Goal: Find specific page/section: Find specific page/section

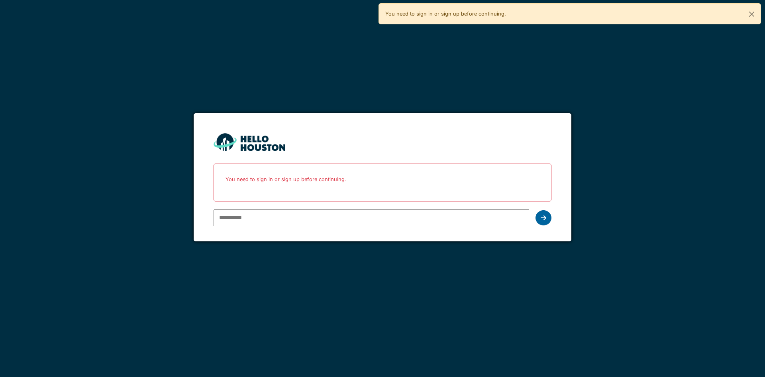
type input "**********"
click at [549, 219] on div at bounding box center [544, 217] width 16 height 15
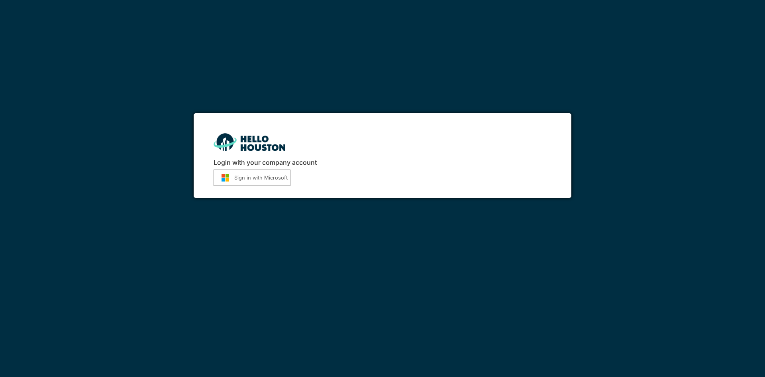
click at [281, 184] on button "Sign in with Microsoft" at bounding box center [252, 177] width 77 height 16
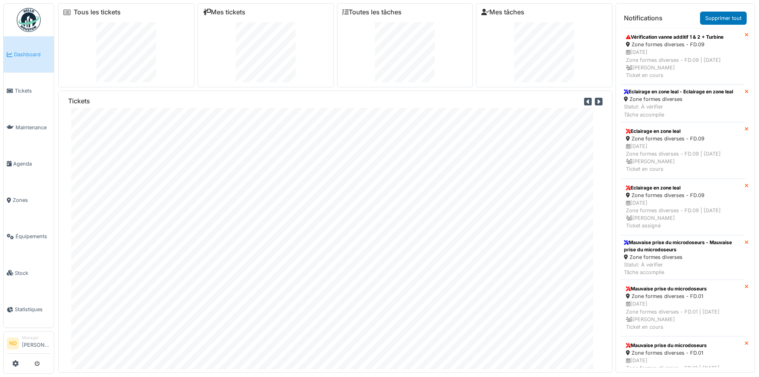
click at [0, 92] on div "Demande it - ax Demande it - eonix Housekeeping Projet Urgence : arrêt de produ…" at bounding box center [379, 188] width 759 height 377
click at [18, 90] on span "Tickets" at bounding box center [33, 91] width 36 height 8
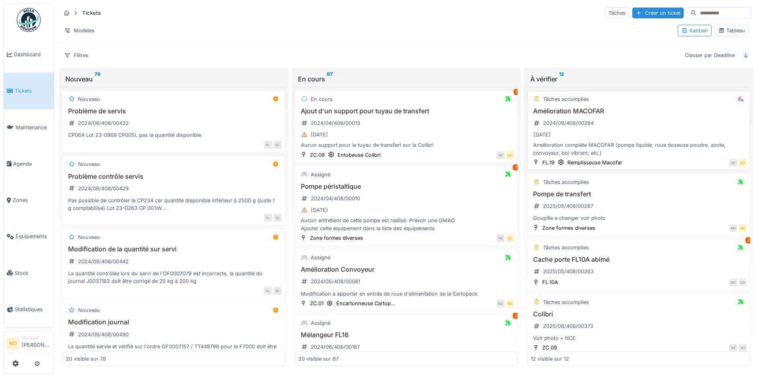
click at [658, 113] on h3 "Amélioration MACOFAR" at bounding box center [639, 111] width 216 height 8
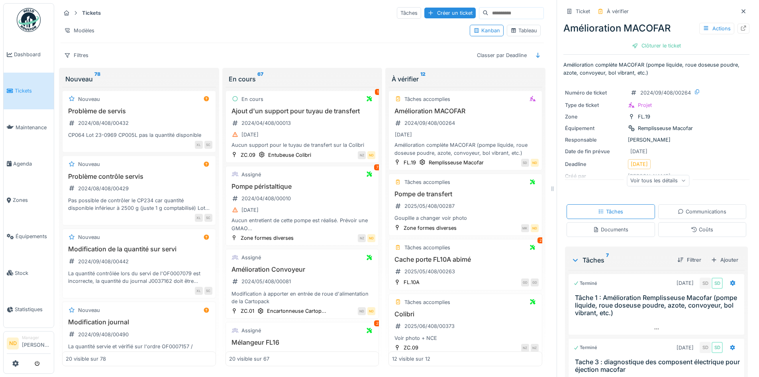
click at [740, 10] on icon at bounding box center [743, 11] width 6 height 5
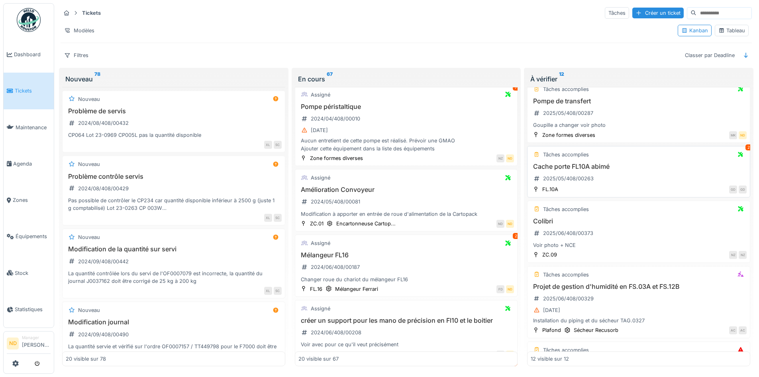
scroll to position [80, 0]
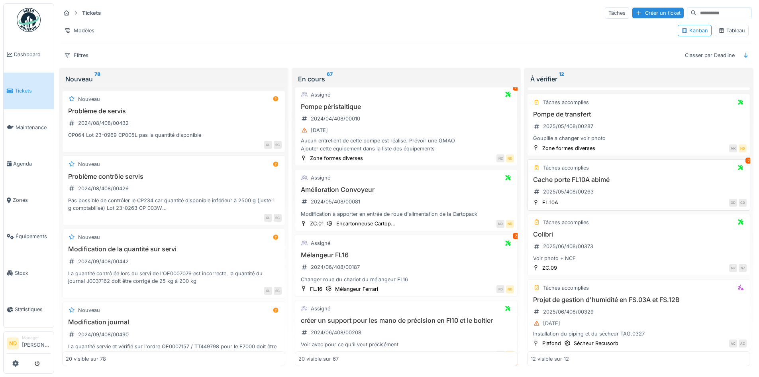
click at [706, 185] on div "Cache porte FL10A abimé 2025/05/408/00263" at bounding box center [639, 187] width 216 height 22
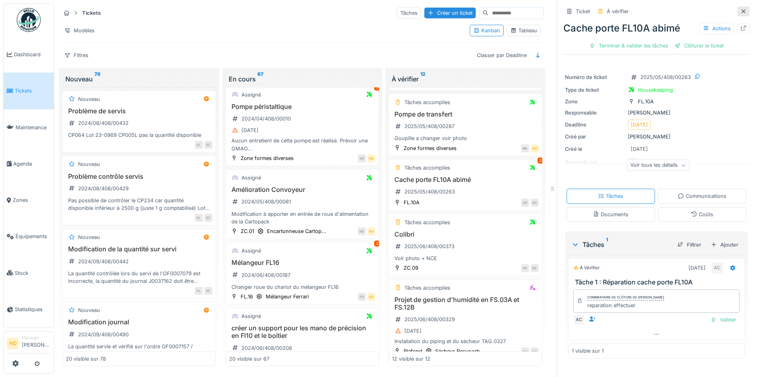
click at [742, 12] on icon at bounding box center [744, 11] width 4 height 4
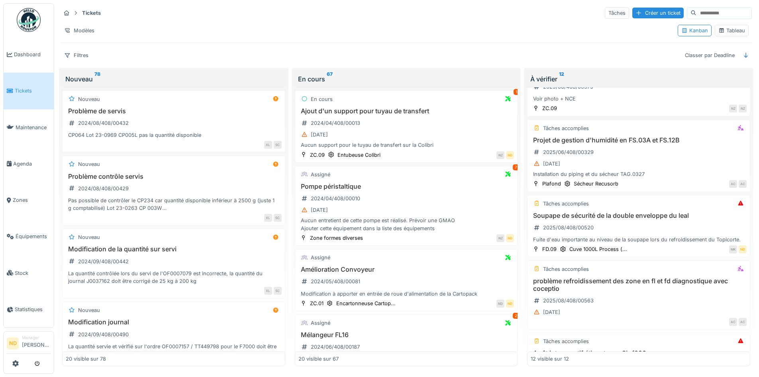
drag, startPoint x: 23, startPoint y: 230, endPoint x: 54, endPoint y: 225, distance: 31.9
click at [23, 232] on span "Équipements" at bounding box center [33, 236] width 35 height 8
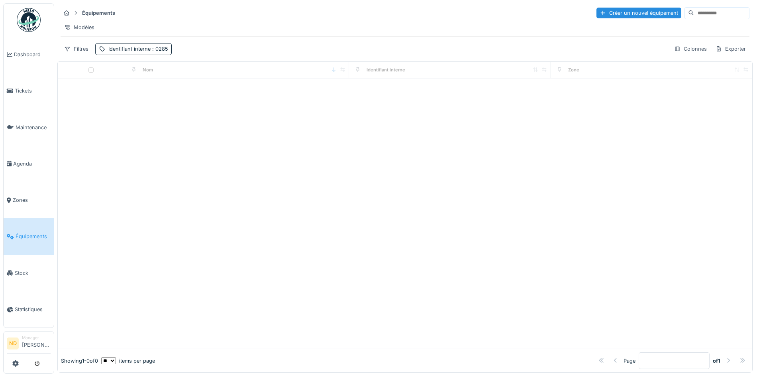
click at [694, 16] on input at bounding box center [721, 13] width 55 height 11
type input "*******"
click at [118, 53] on div "Identifiant interne : 0285" at bounding box center [138, 49] width 60 height 8
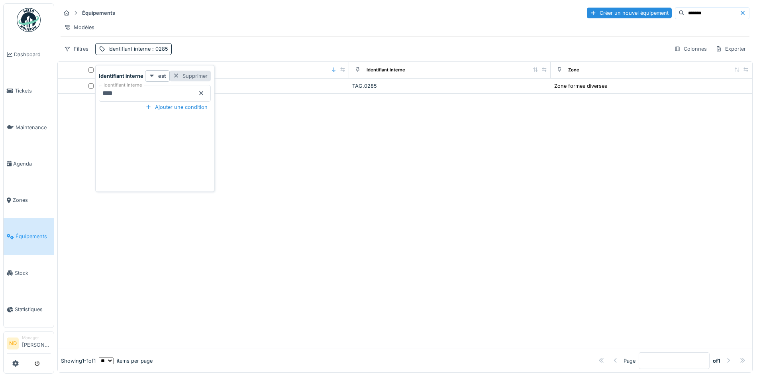
click at [196, 77] on div "Supprimer" at bounding box center [190, 76] width 41 height 11
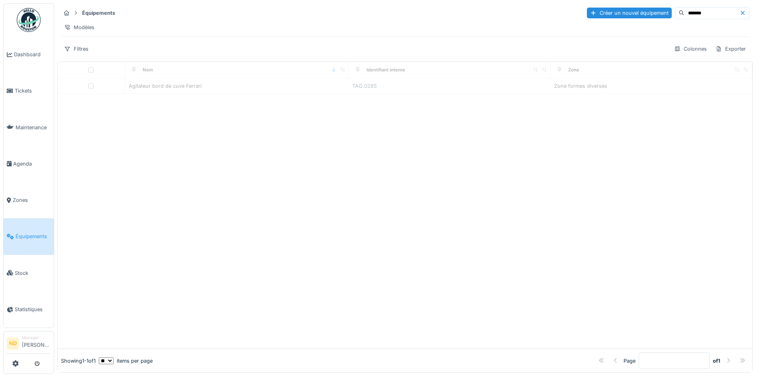
click at [700, 12] on input "*******" at bounding box center [712, 13] width 55 height 11
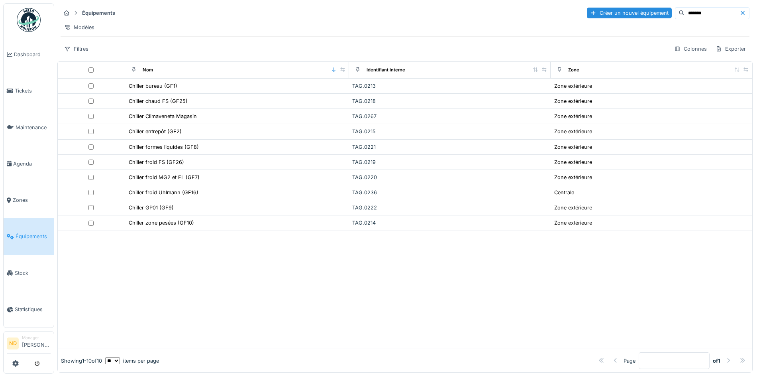
click at [741, 14] on icon at bounding box center [743, 13] width 4 height 4
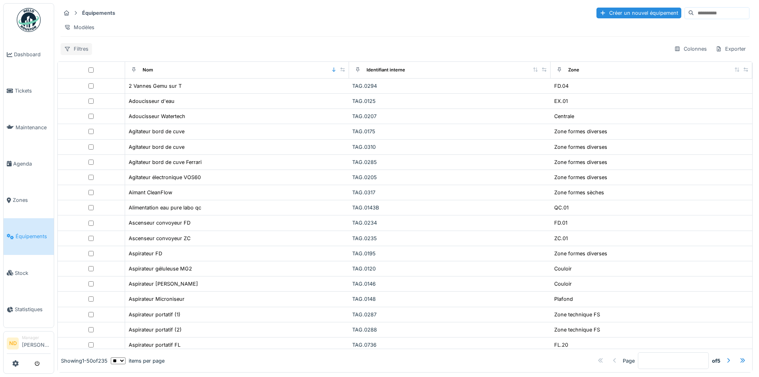
click at [77, 53] on div "Filtres" at bounding box center [76, 49] width 31 height 12
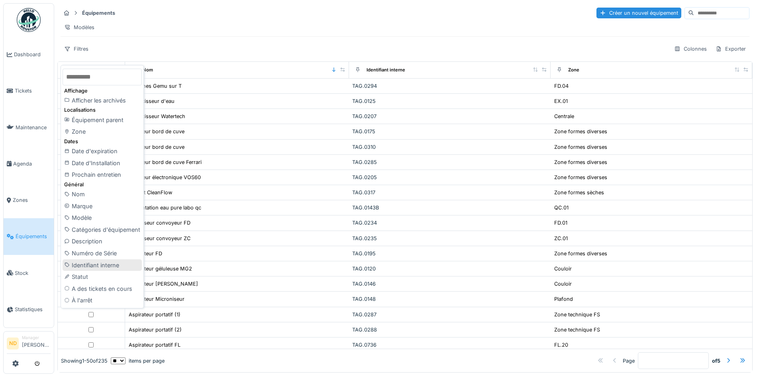
click at [111, 266] on div "Identifiant interne" at bounding box center [102, 265] width 79 height 12
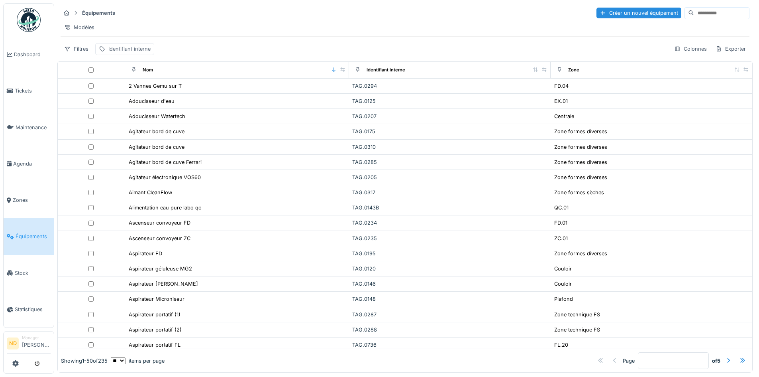
click at [135, 53] on div "Identifiant interne" at bounding box center [129, 49] width 42 height 8
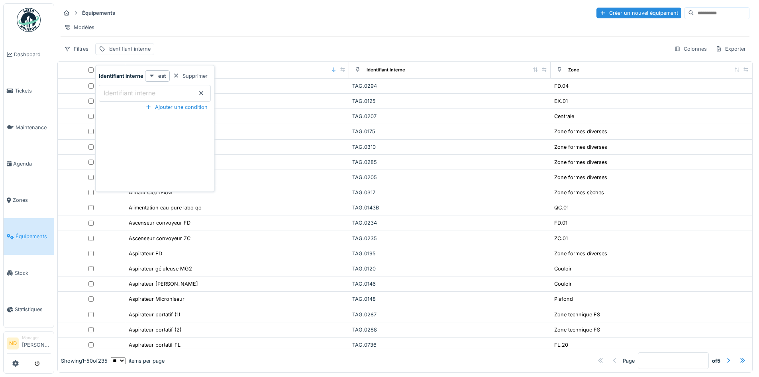
click at [142, 93] on label "Identifiant interne" at bounding box center [129, 93] width 55 height 10
click at [142, 93] on interne_EwMTE "Identifiant interne" at bounding box center [155, 93] width 112 height 17
type interne_EwMTE "****"
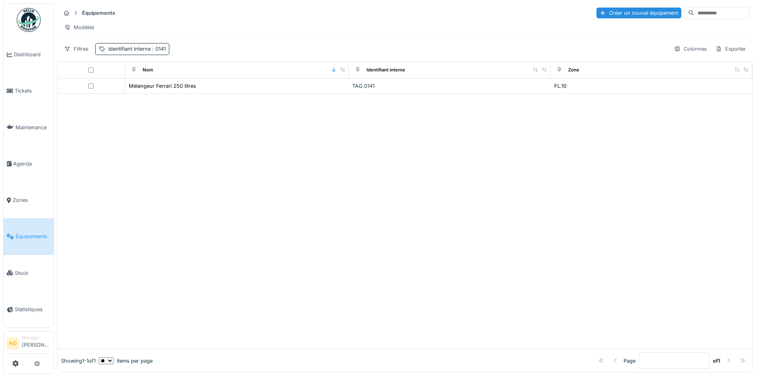
click at [596, 213] on div at bounding box center [405, 221] width 695 height 255
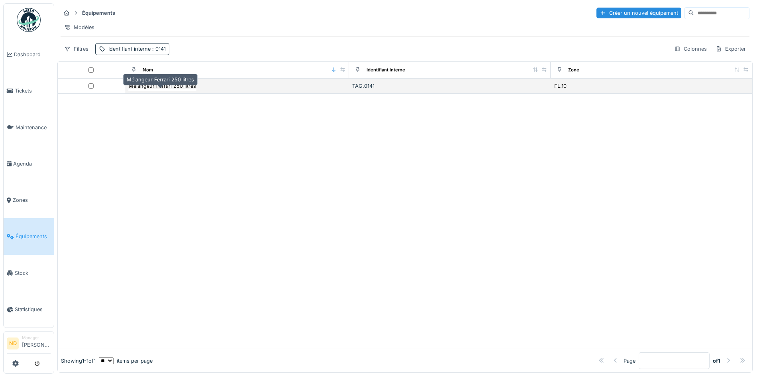
click at [172, 90] on div "Mélangeur Ferrari 250 litres" at bounding box center [162, 86] width 67 height 8
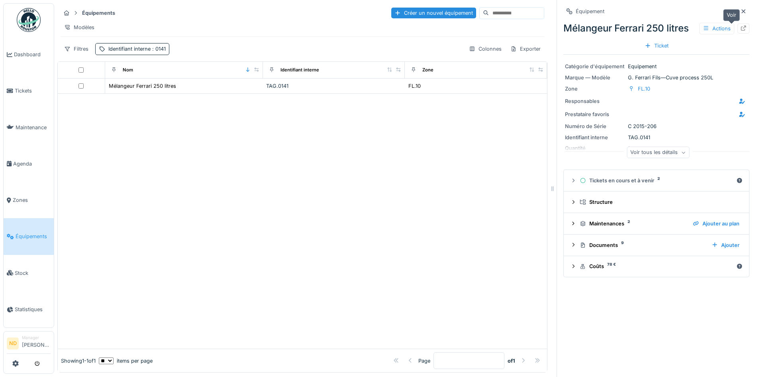
click at [740, 27] on icon at bounding box center [743, 28] width 6 height 5
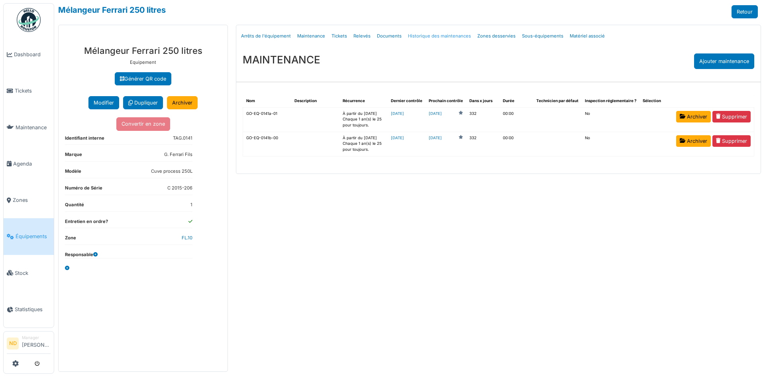
drag, startPoint x: 0, startPoint y: 0, endPoint x: 440, endPoint y: 37, distance: 441.1
click at [440, 37] on link "Historique des maintenances" at bounding box center [439, 36] width 69 height 19
select select "***"
